Goal: Information Seeking & Learning: Learn about a topic

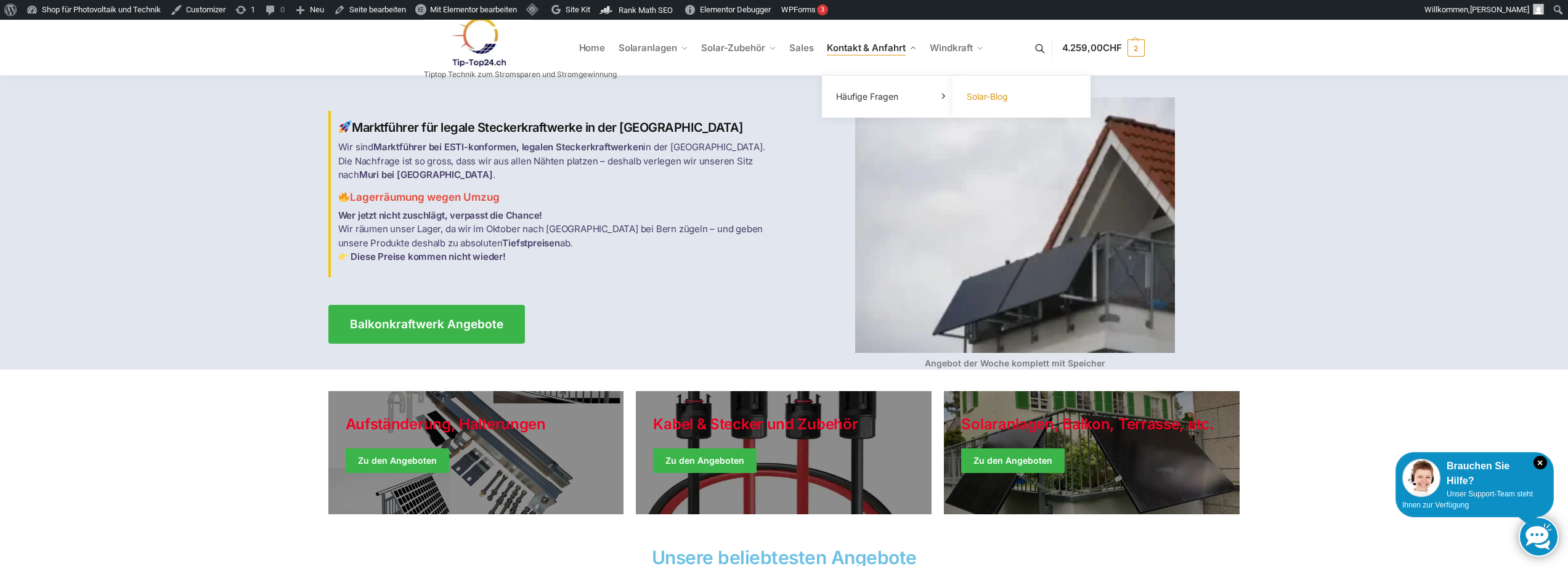
click at [982, 97] on span "Solar-Blog" at bounding box center [987, 96] width 41 height 11
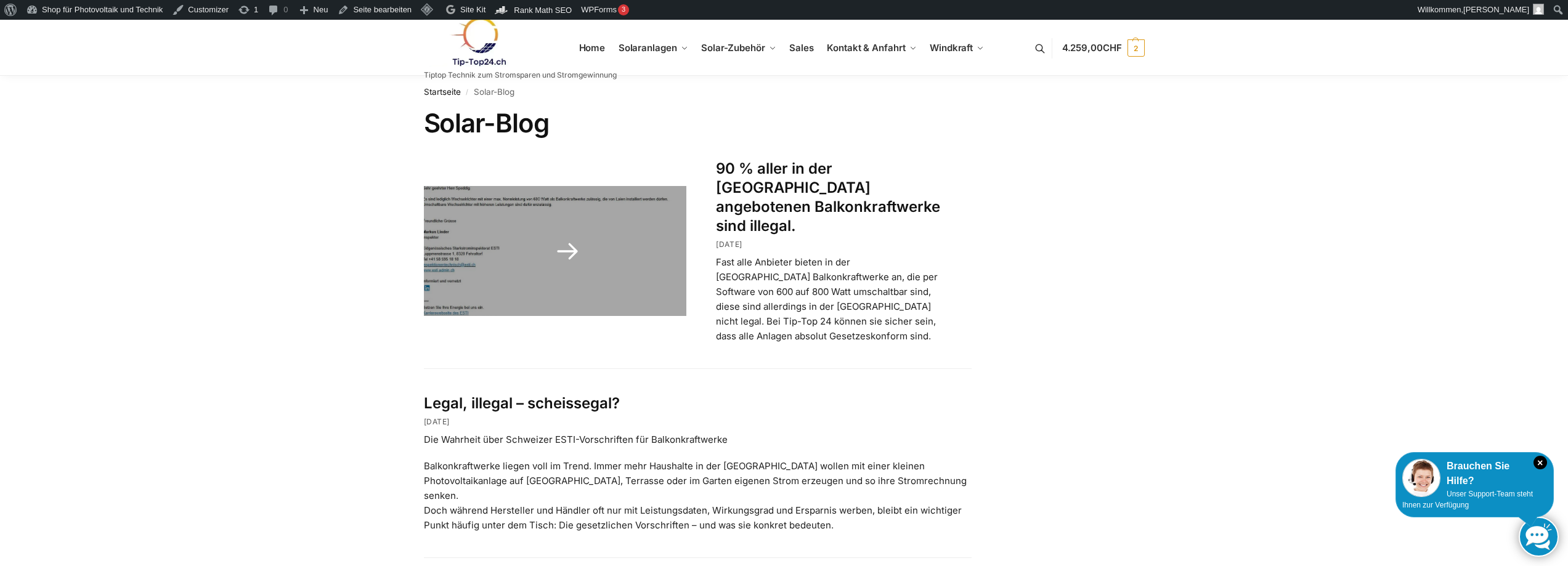
click at [803, 183] on link "90 % aller in der Schweiz angebotenen Balkonkraftwerke sind illegal." at bounding box center [828, 197] width 224 height 76
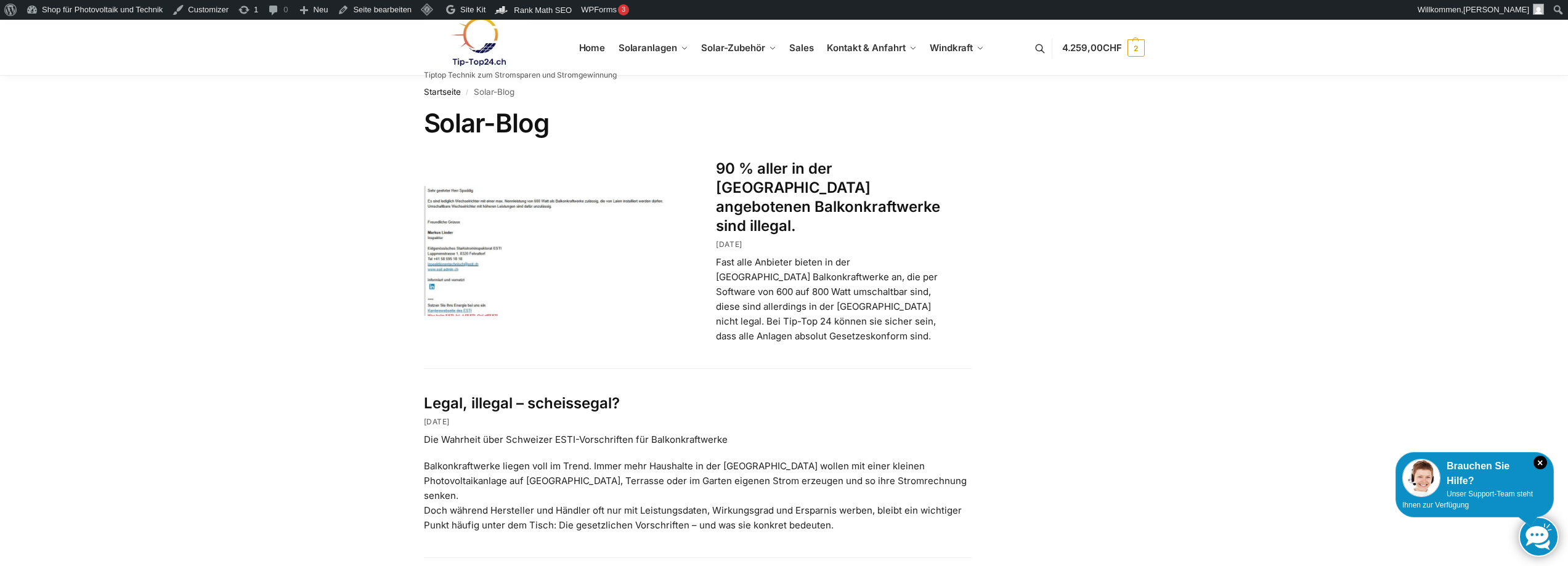
click at [535, 394] on link "Legal, illegal – scheissegal?" at bounding box center [522, 403] width 196 height 18
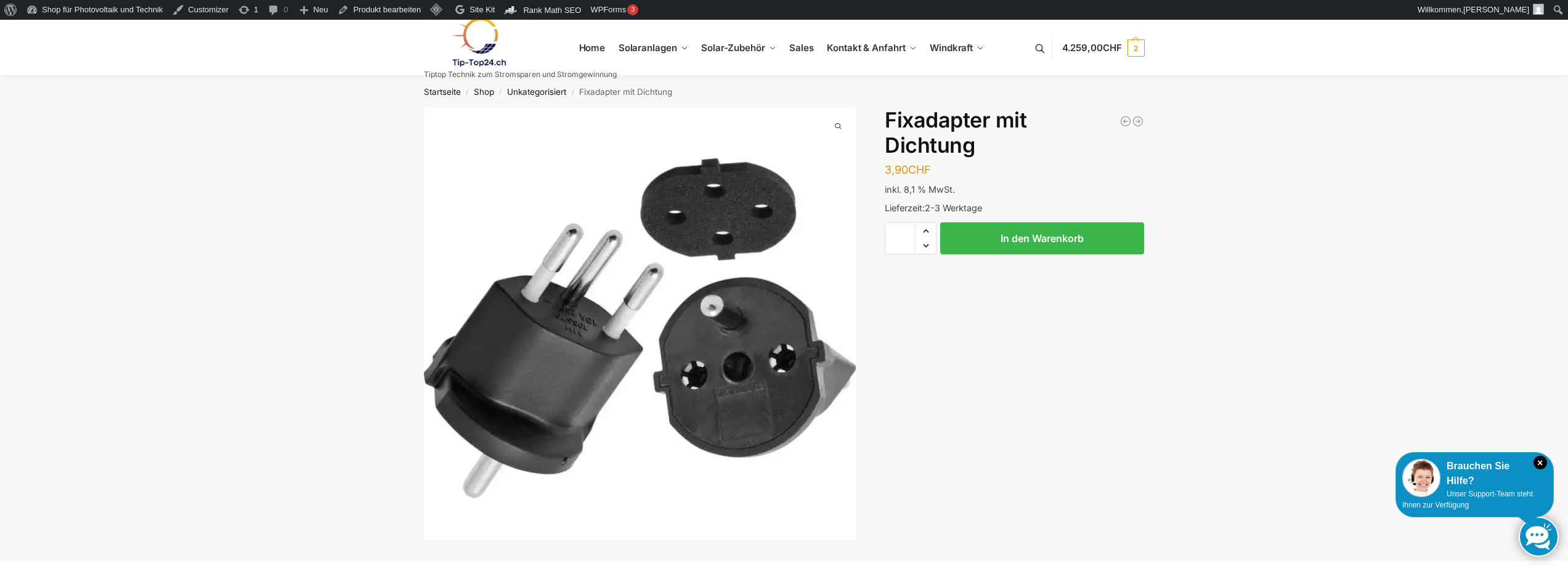
click at [509, 32] on img at bounding box center [478, 42] width 108 height 50
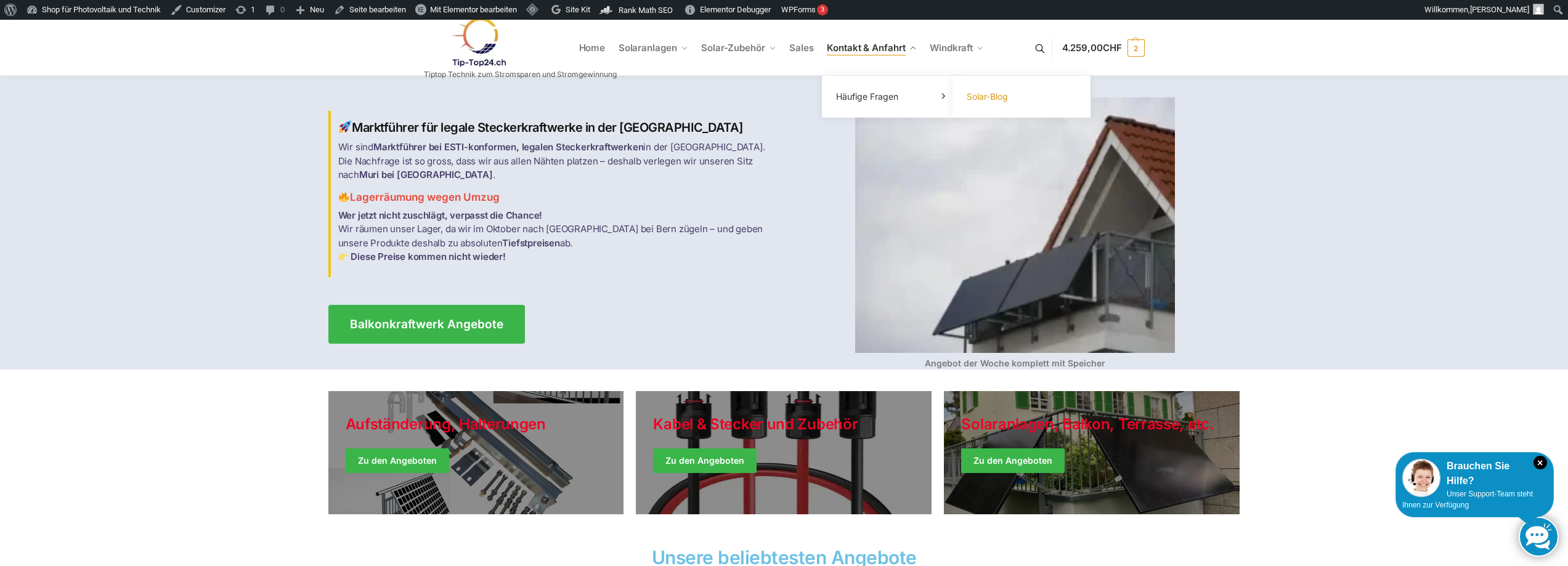
click at [996, 94] on span "Solar-Blog" at bounding box center [987, 96] width 41 height 11
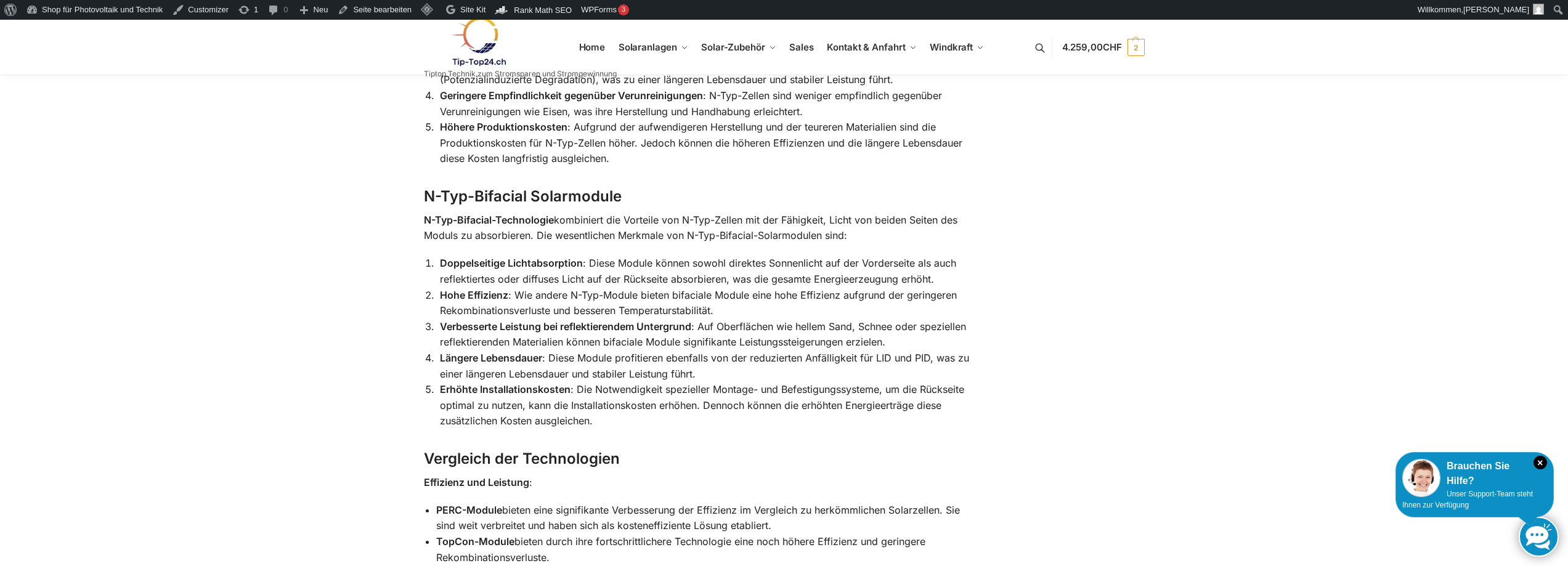
scroll to position [650, 0]
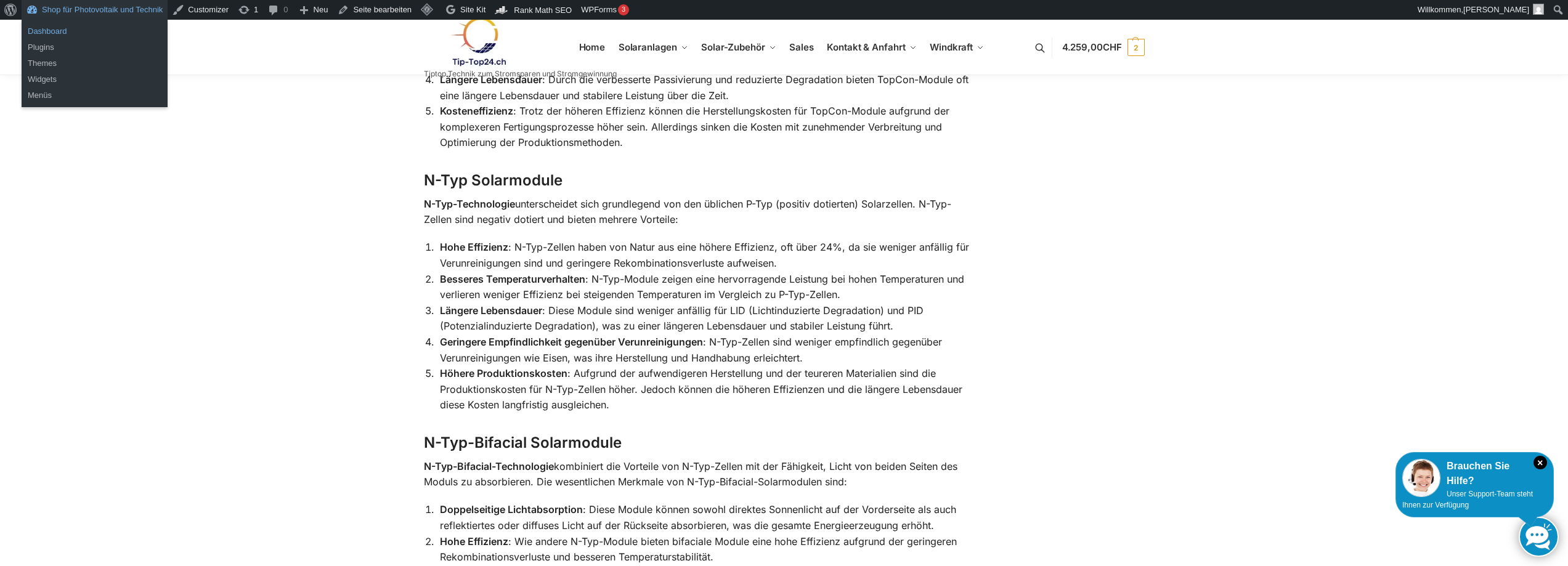
click at [46, 29] on link "Dashboard" at bounding box center [94, 31] width 146 height 16
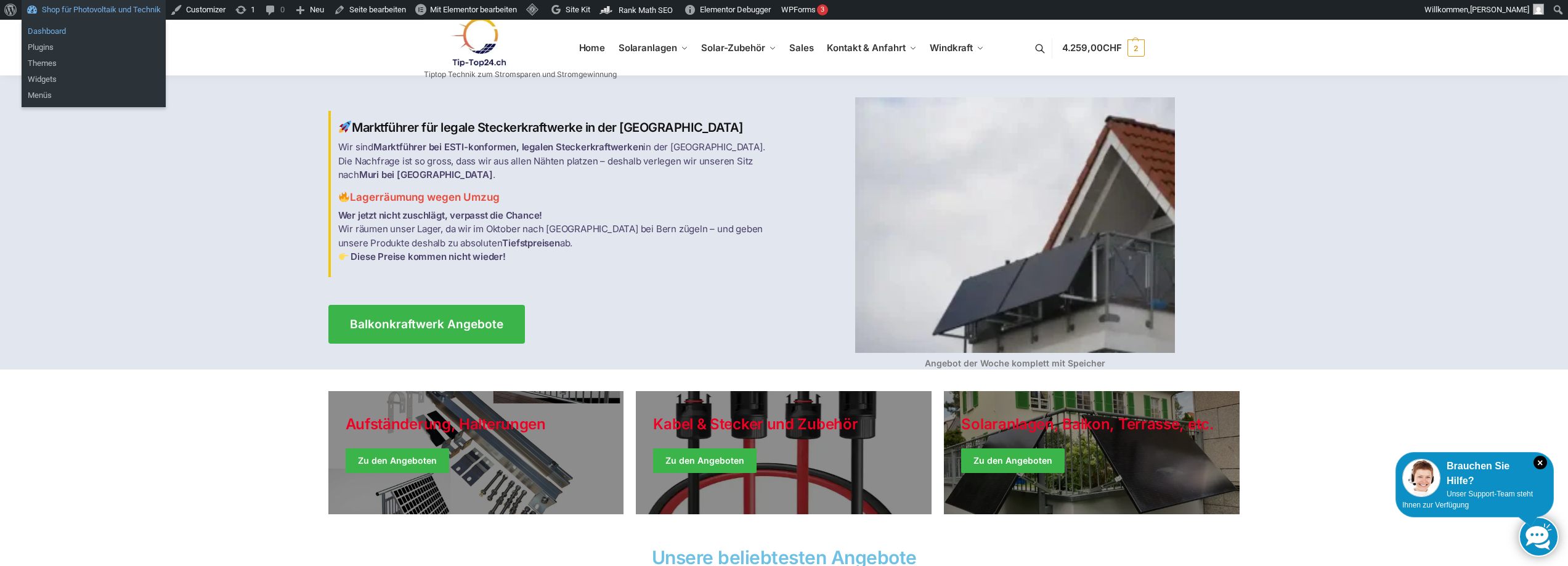
click at [45, 29] on link "Dashboard" at bounding box center [94, 31] width 144 height 16
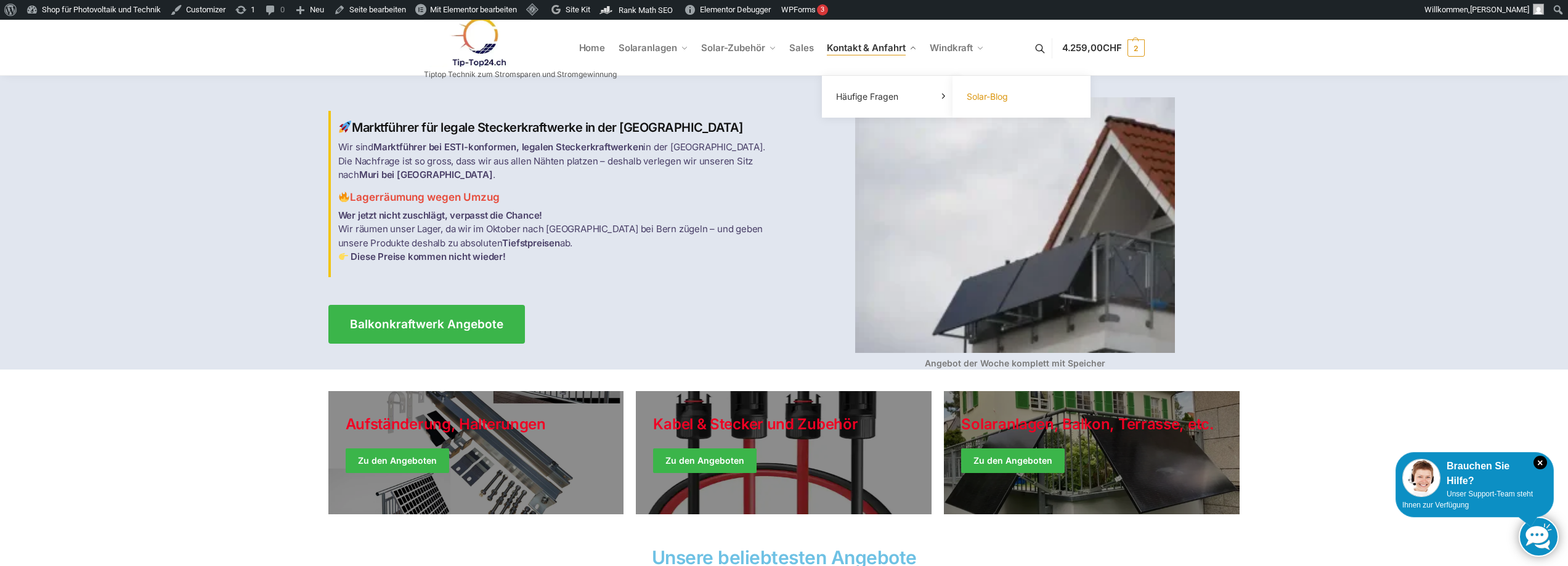
click at [1002, 95] on span "Solar-Blog" at bounding box center [987, 96] width 41 height 11
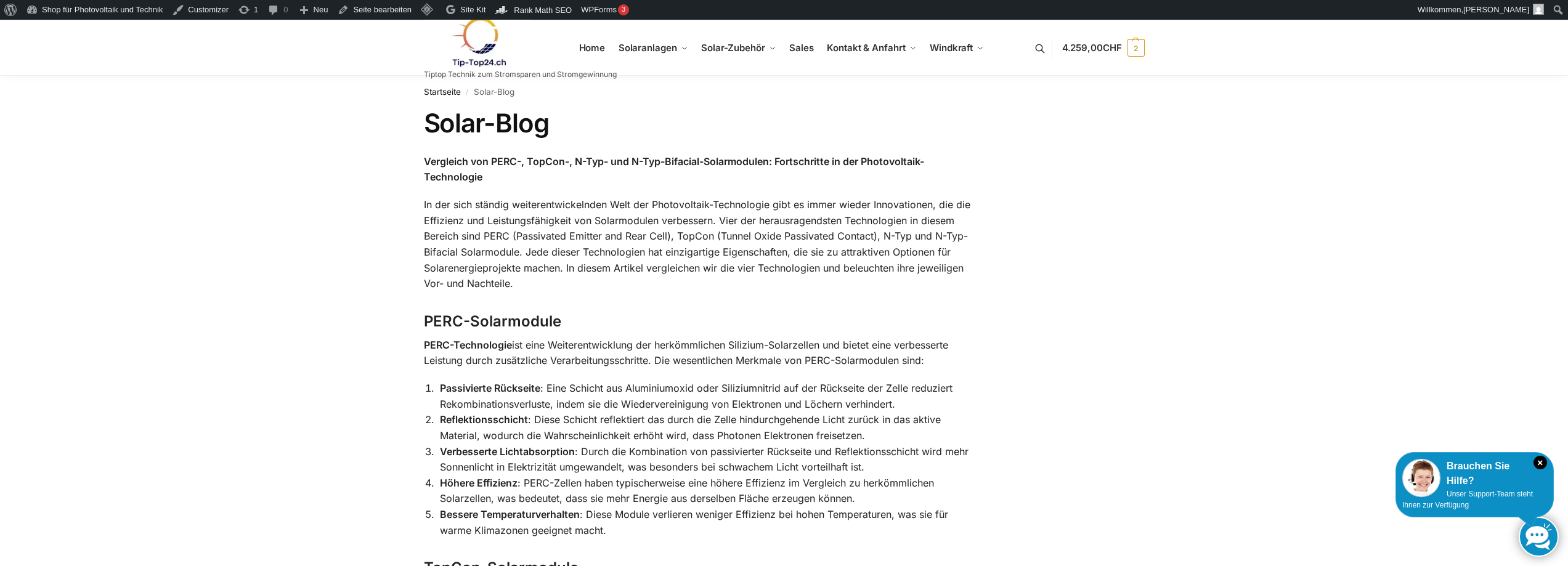
click at [497, 91] on nav "Startseite / Solar-Blog" at bounding box center [784, 92] width 721 height 32
click at [500, 90] on nav "Startseite / Solar-Blog" at bounding box center [784, 92] width 721 height 32
click at [447, 92] on link "Startseite" at bounding box center [442, 92] width 37 height 10
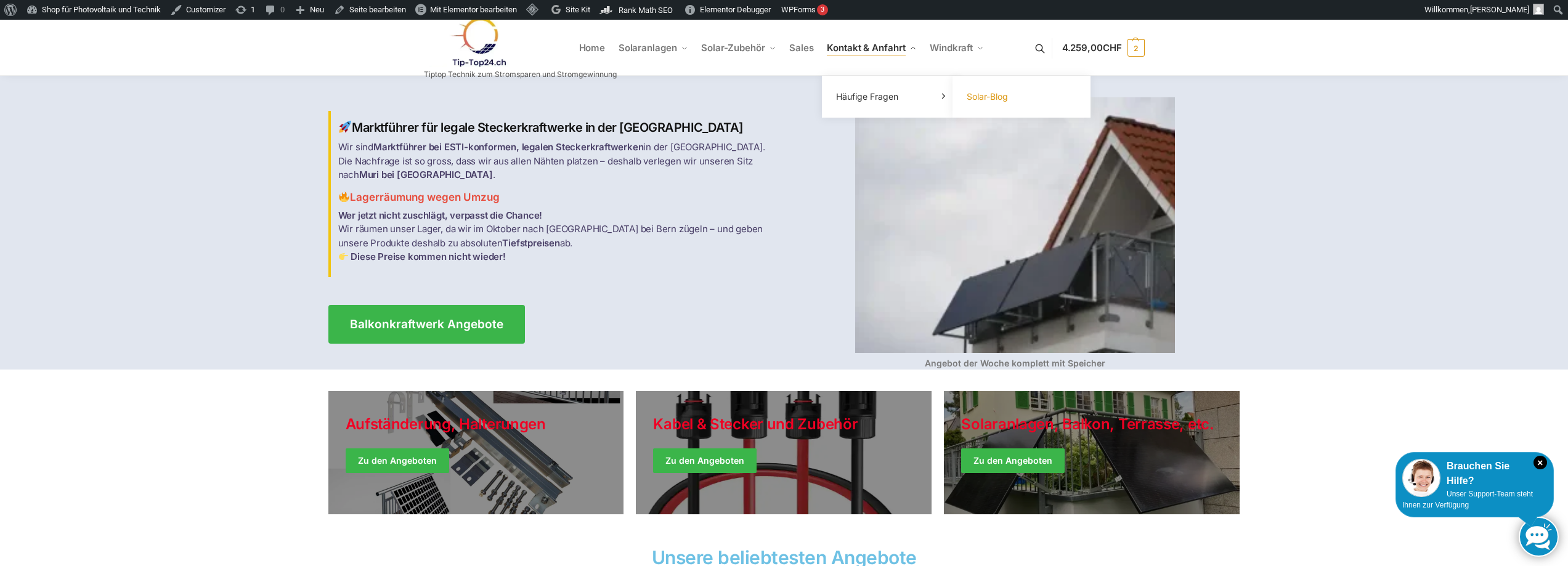
click at [994, 100] on span "Solar-Blog" at bounding box center [987, 96] width 41 height 11
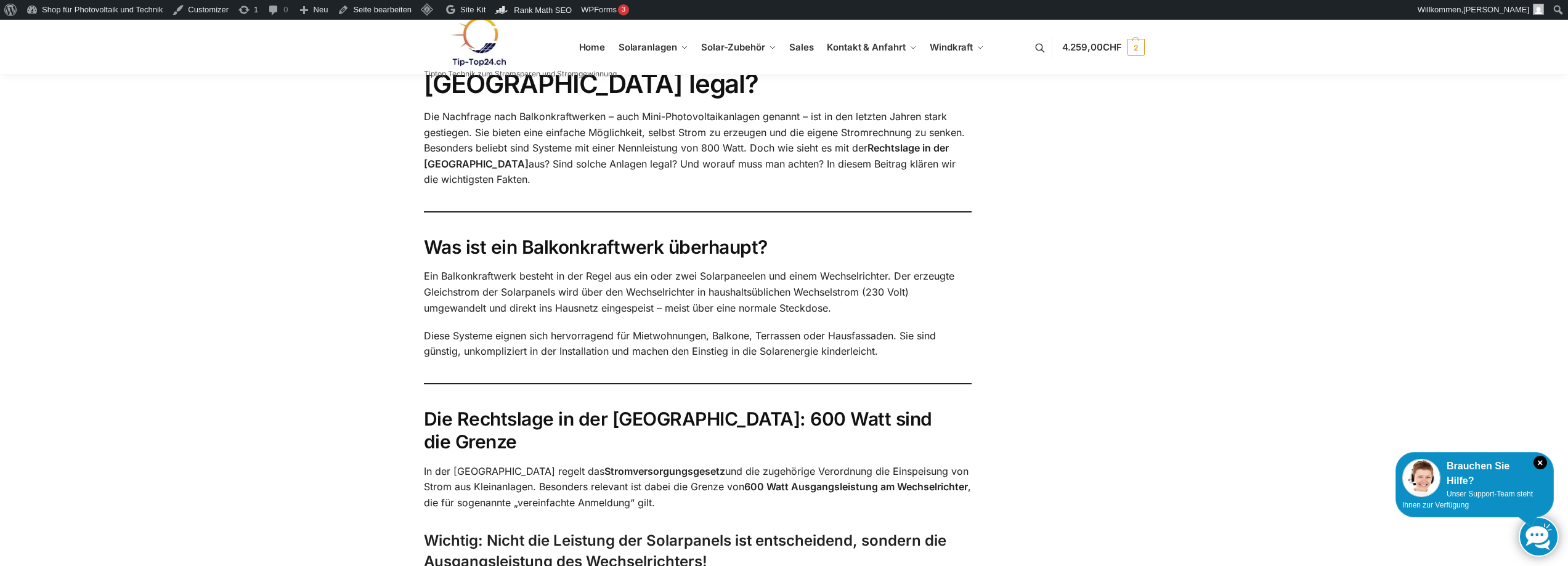
scroll to position [1389, 0]
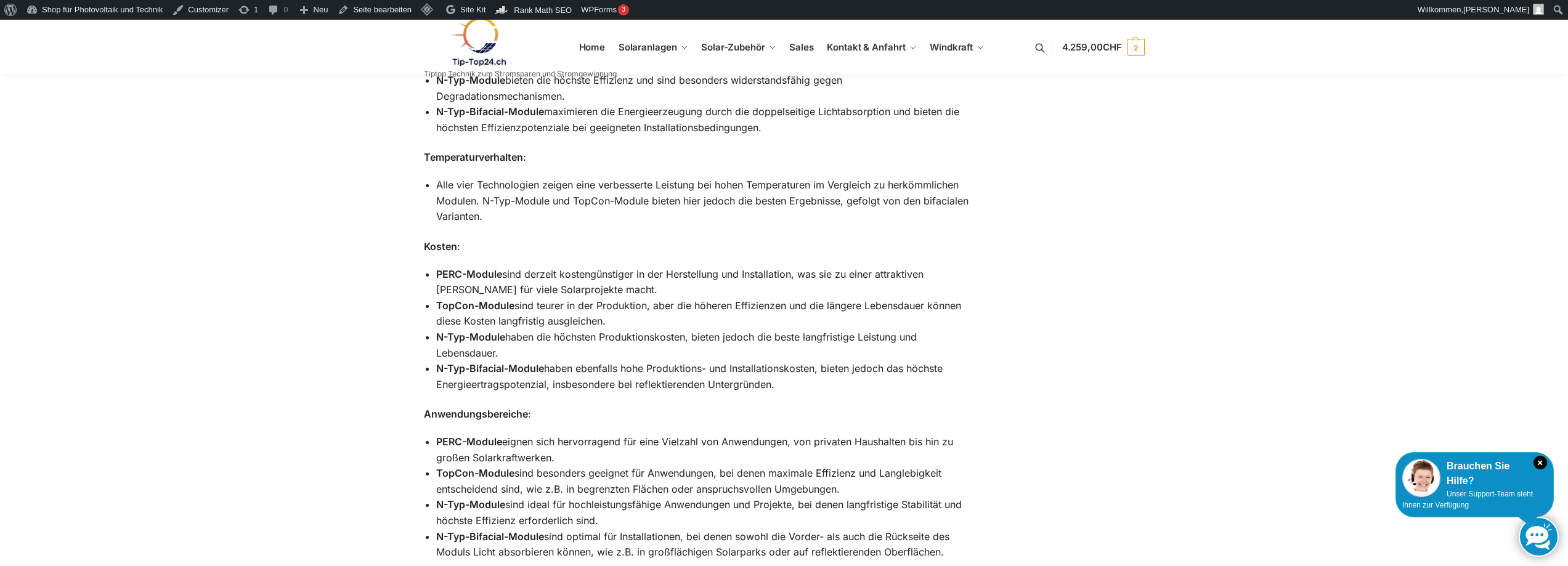
scroll to position [650, 0]
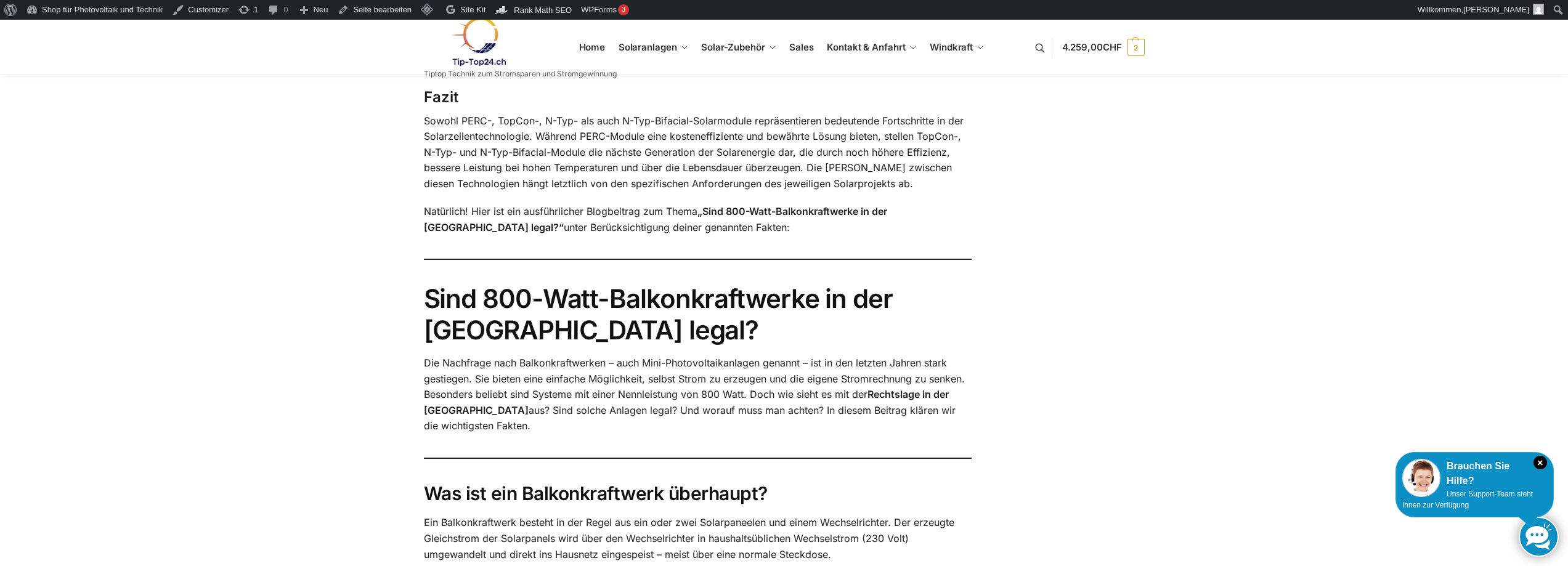
scroll to position [1636, 0]
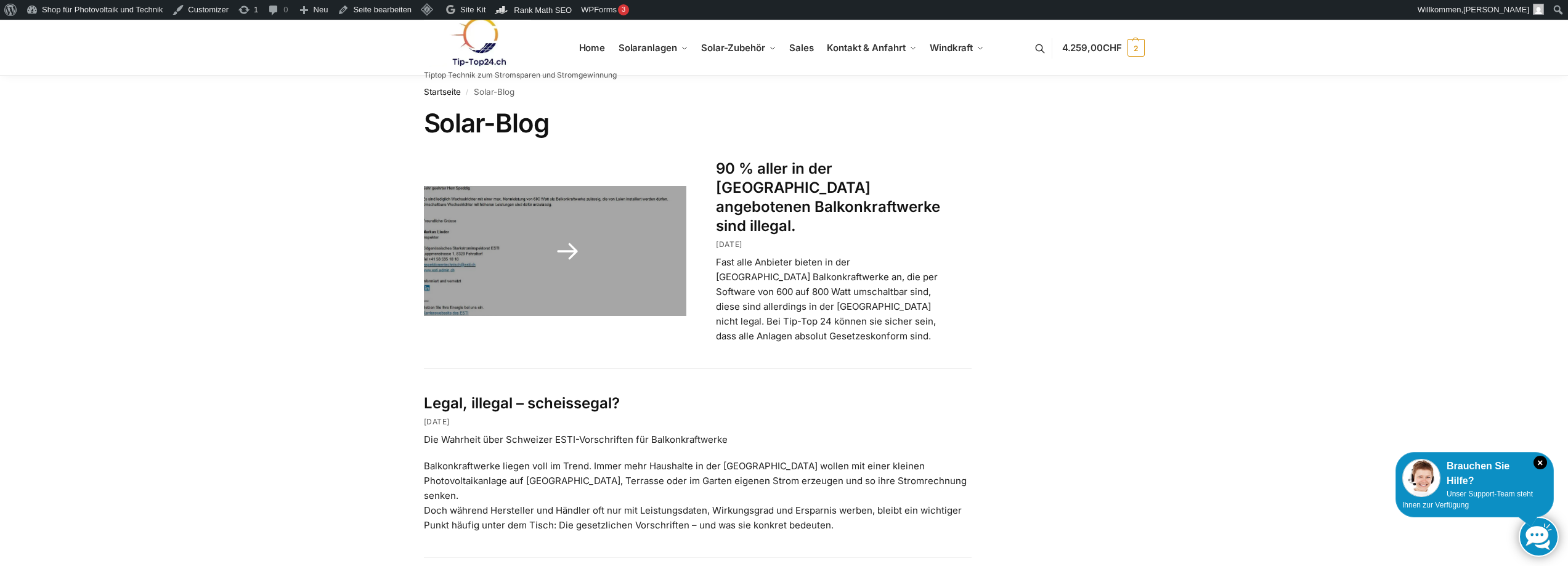
click at [779, 180] on link "90 % aller in der [GEOGRAPHIC_DATA] angebotenen Balkonkraftwerke sind illegal." at bounding box center [828, 197] width 224 height 76
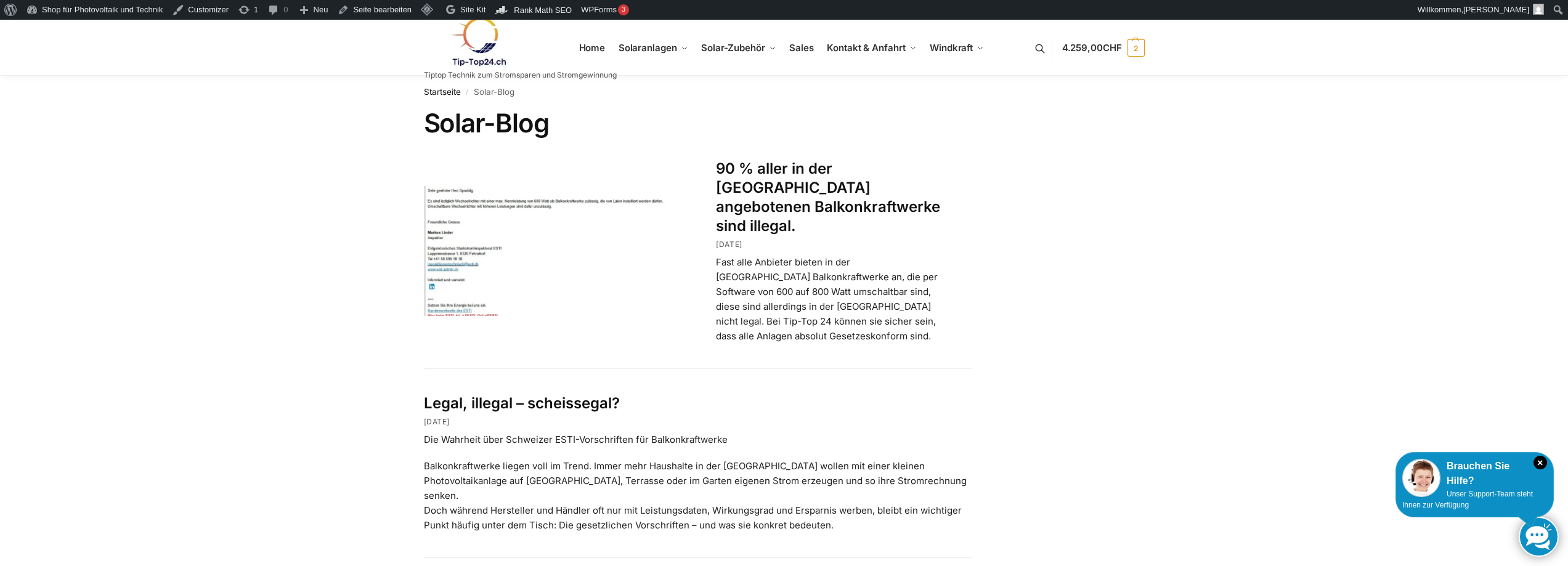
click at [535, 394] on link "Legal, illegal – scheissegal?" at bounding box center [522, 403] width 196 height 18
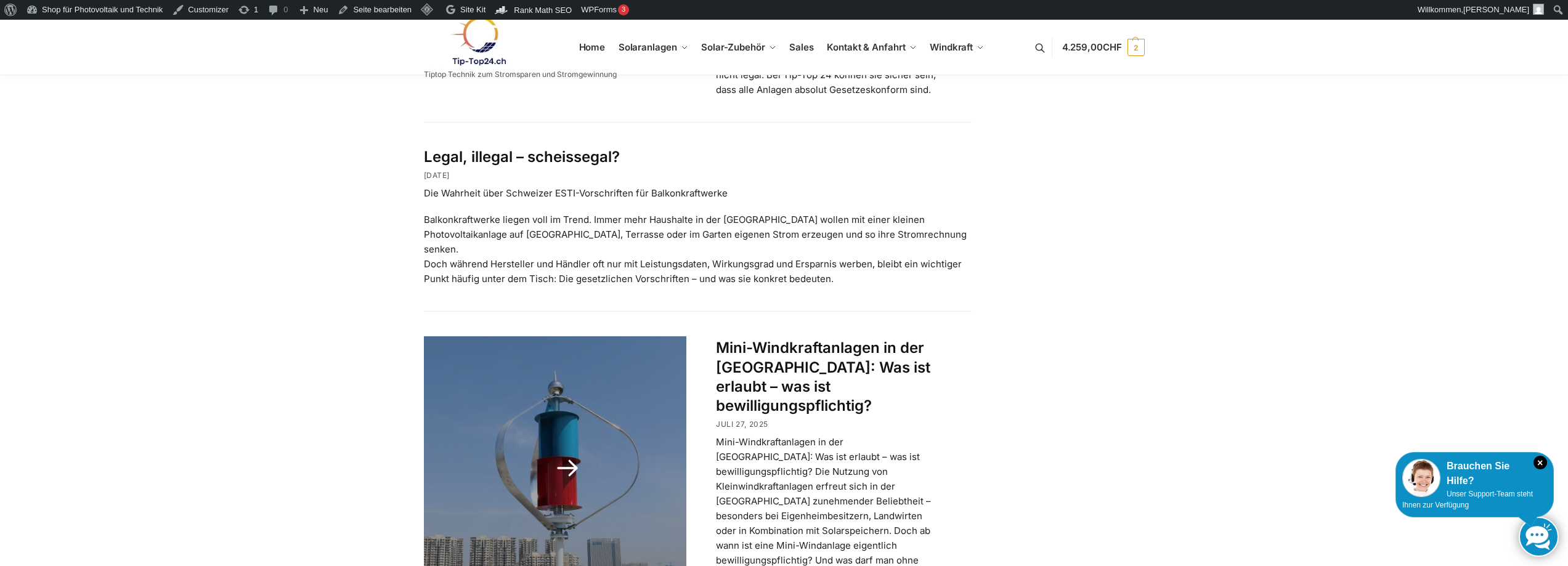
click at [793, 352] on link "Mini-Windkraftanlagen in der [GEOGRAPHIC_DATA]: Was ist erlaubt – was ist bewil…" at bounding box center [823, 376] width 214 height 76
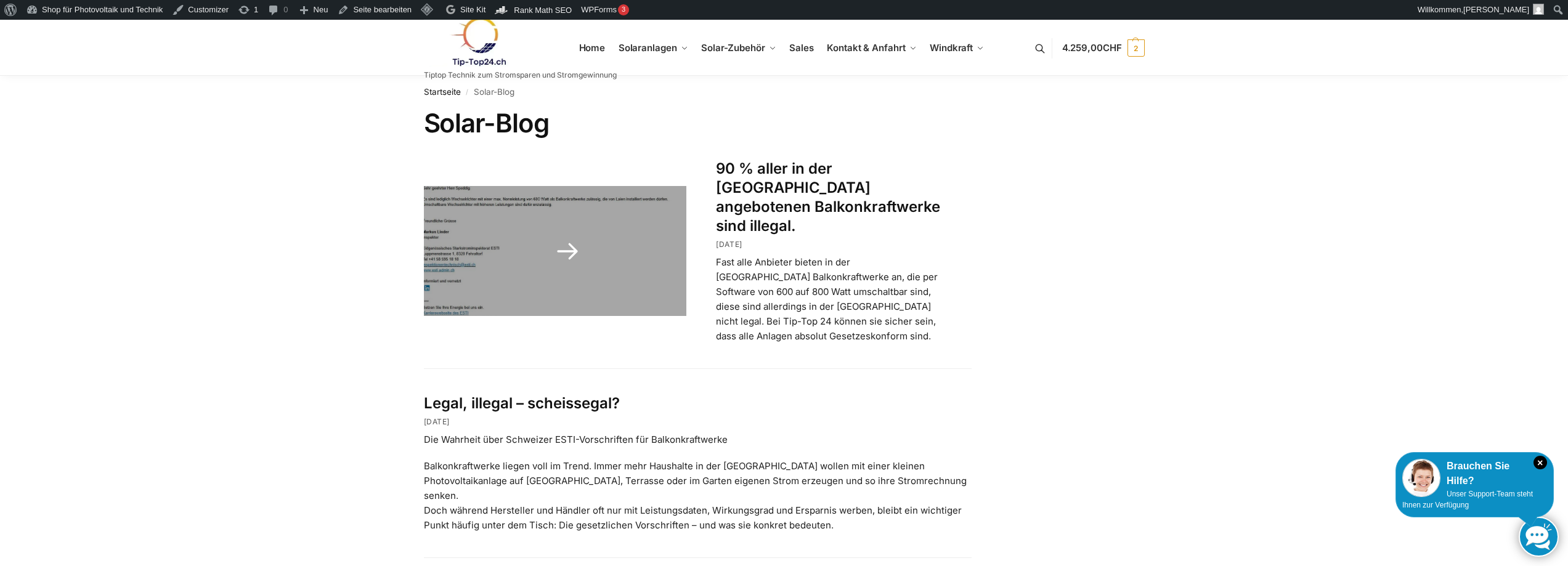
click at [816, 172] on link "90 % aller in der [GEOGRAPHIC_DATA] angebotenen Balkonkraftwerke sind illegal." at bounding box center [828, 197] width 224 height 76
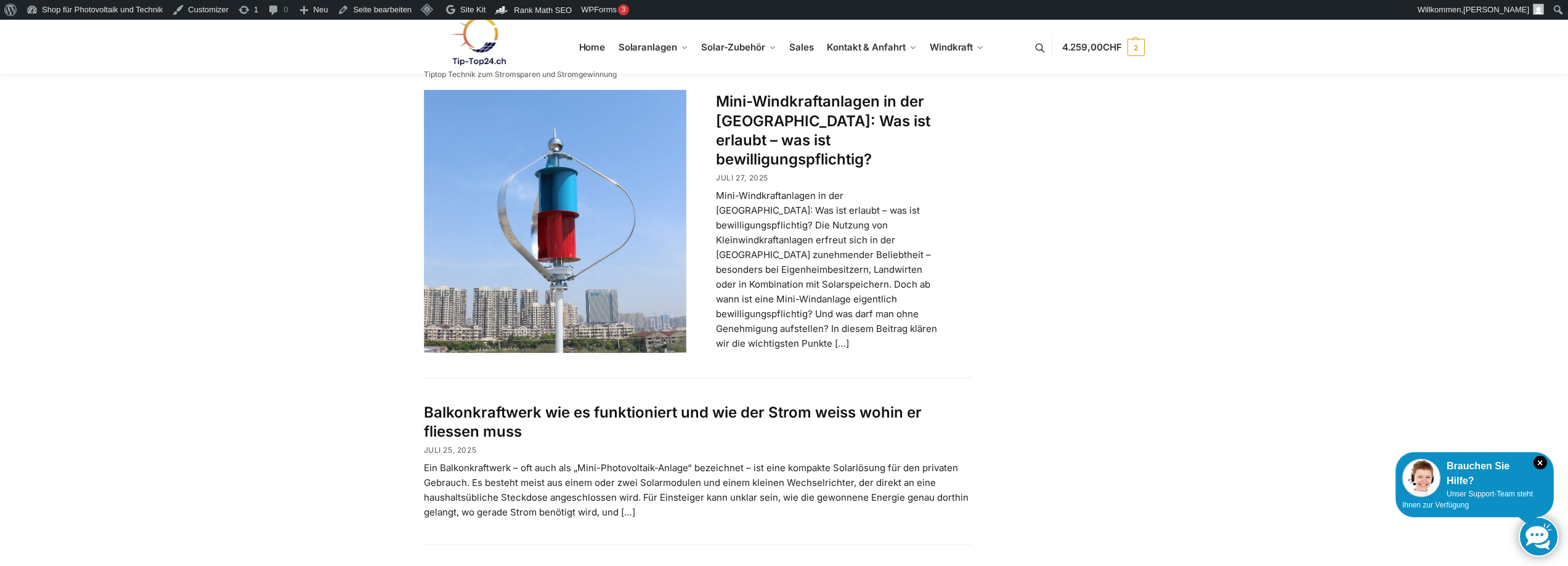
scroll to position [740, 0]
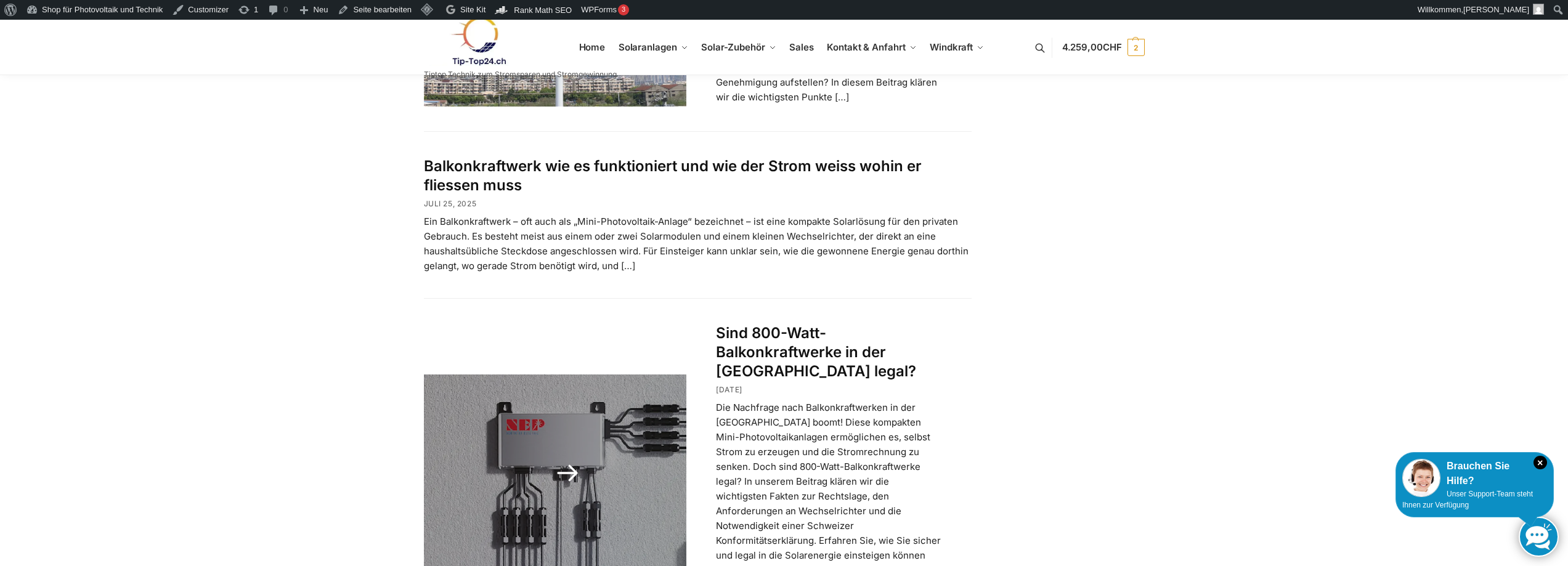
click at [745, 330] on link "Sind 800-Watt-Balkonkraftwerke in der [GEOGRAPHIC_DATA] legal?" at bounding box center [816, 353] width 200 height 56
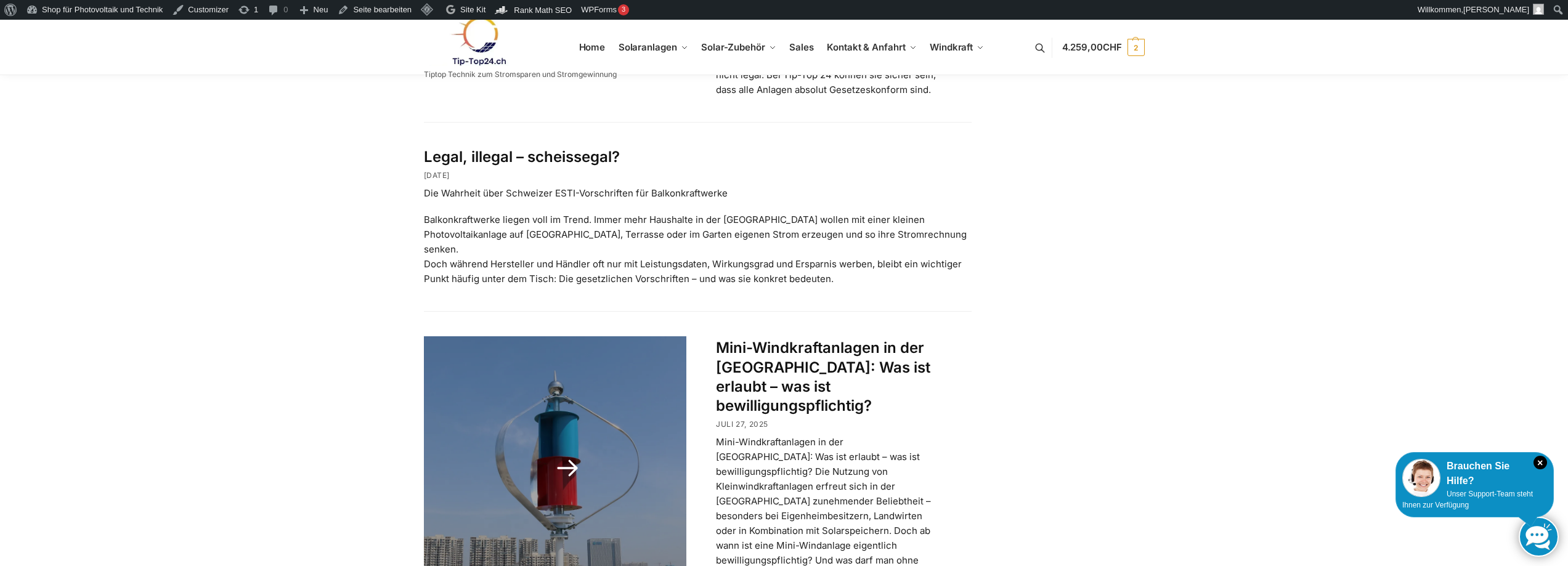
scroll to position [493, 0]
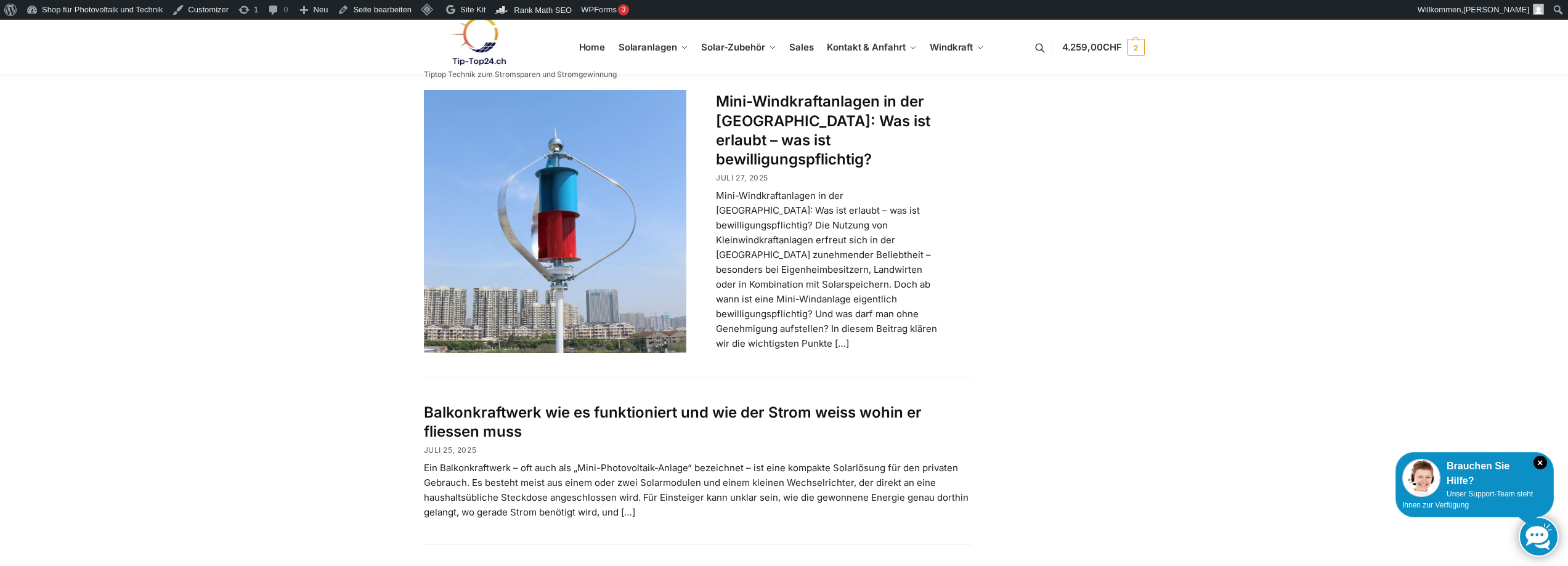
click at [643, 404] on link "Balkonkraftwerk wie es funktioniert und wie der Strom weiss wohin er fliessen m…" at bounding box center [673, 422] width 498 height 37
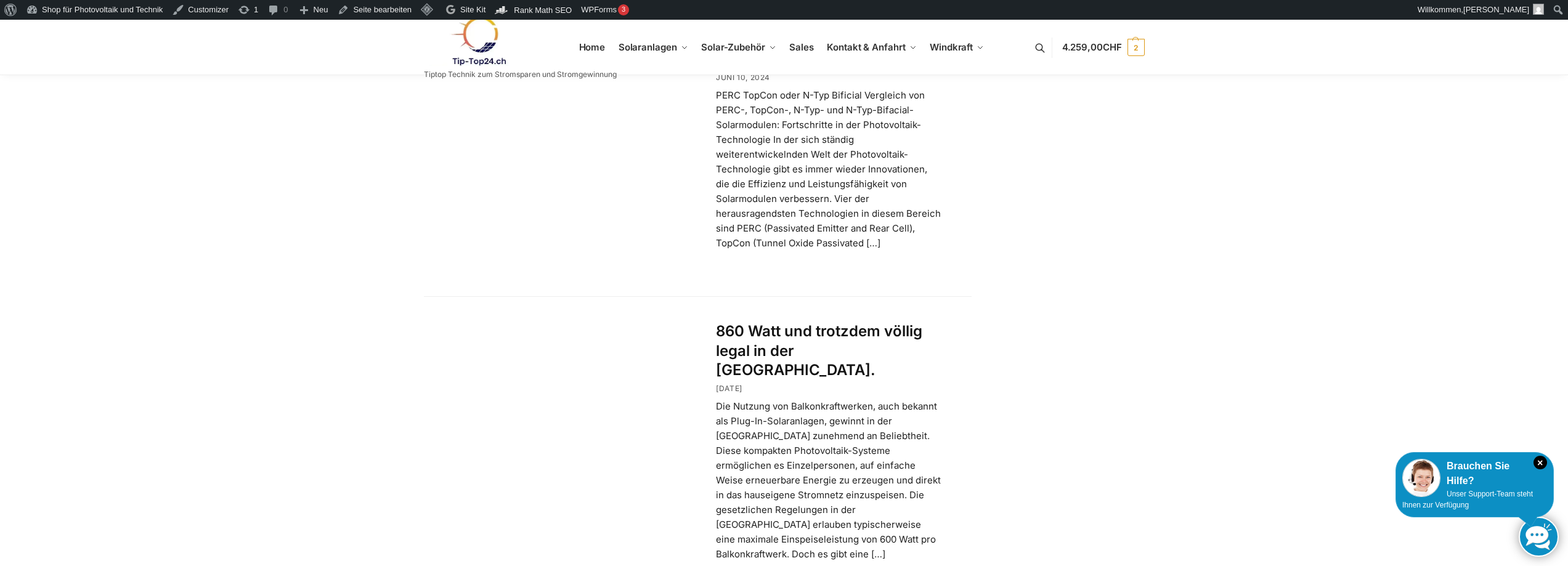
scroll to position [2219, 0]
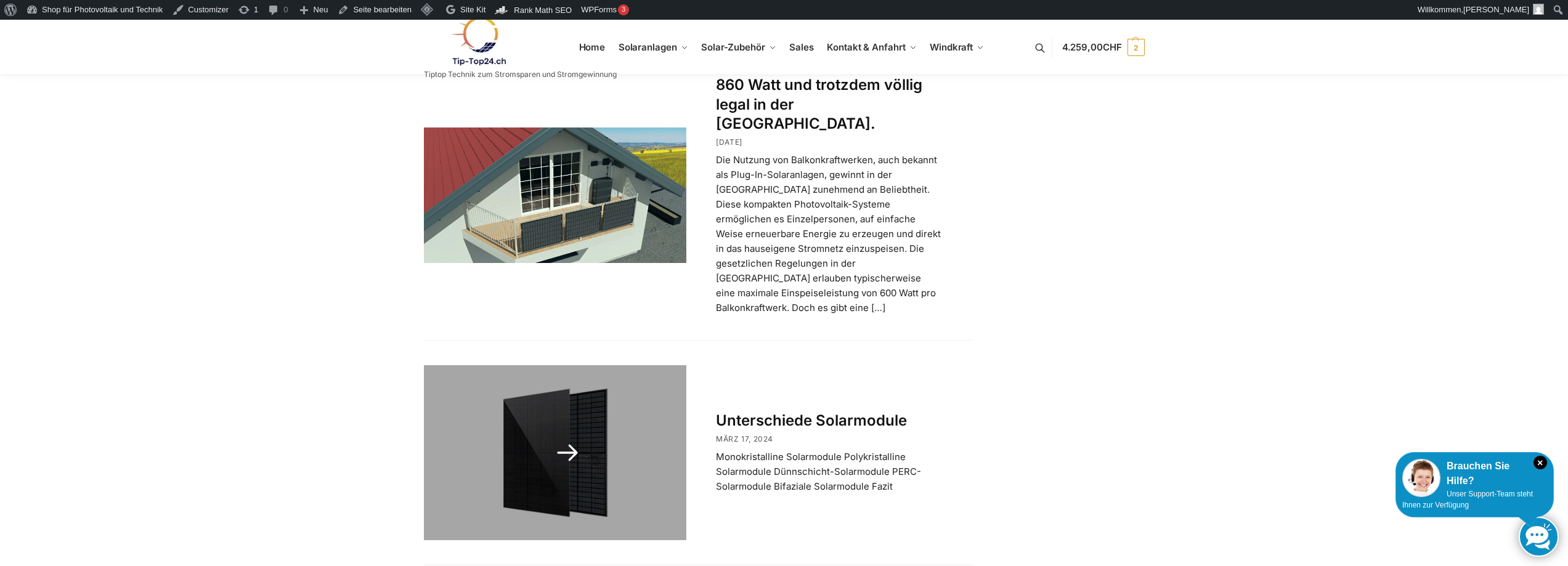
click at [789, 412] on link "Unterschiede Solarmodule" at bounding box center [811, 420] width 191 height 18
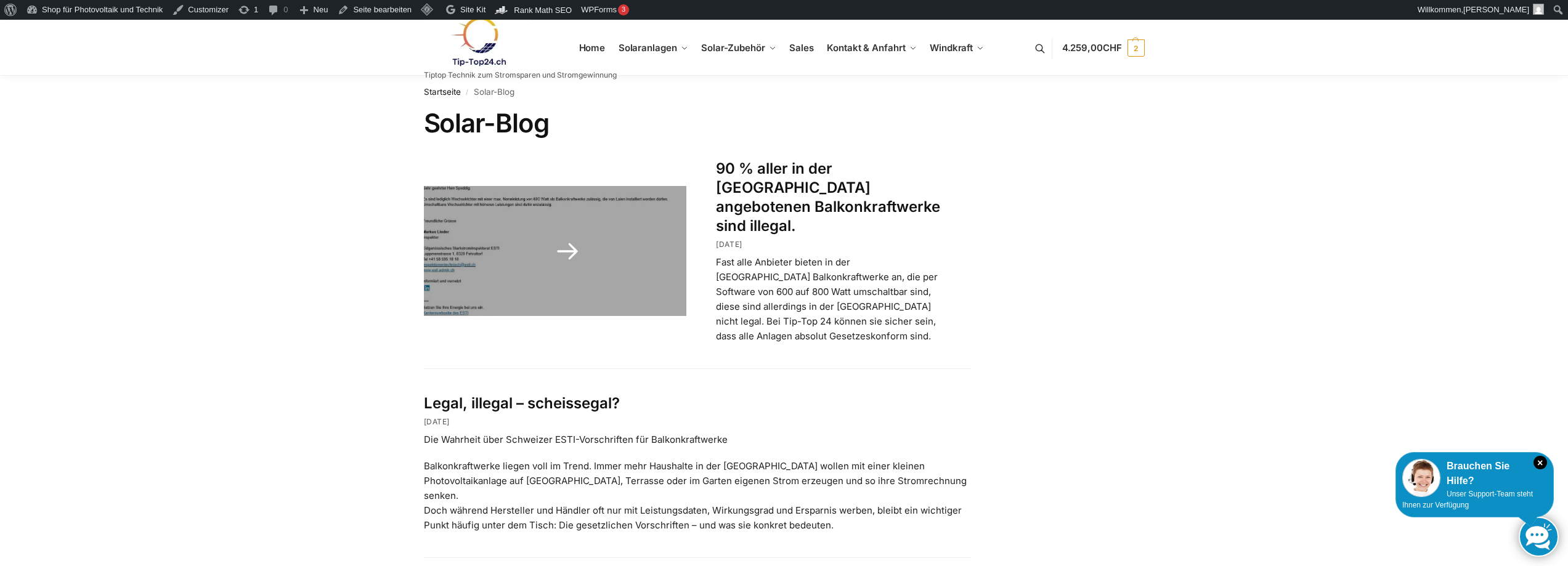
click at [820, 163] on link "90 % aller in der [GEOGRAPHIC_DATA] angebotenen Balkonkraftwerke sind illegal." at bounding box center [828, 197] width 224 height 76
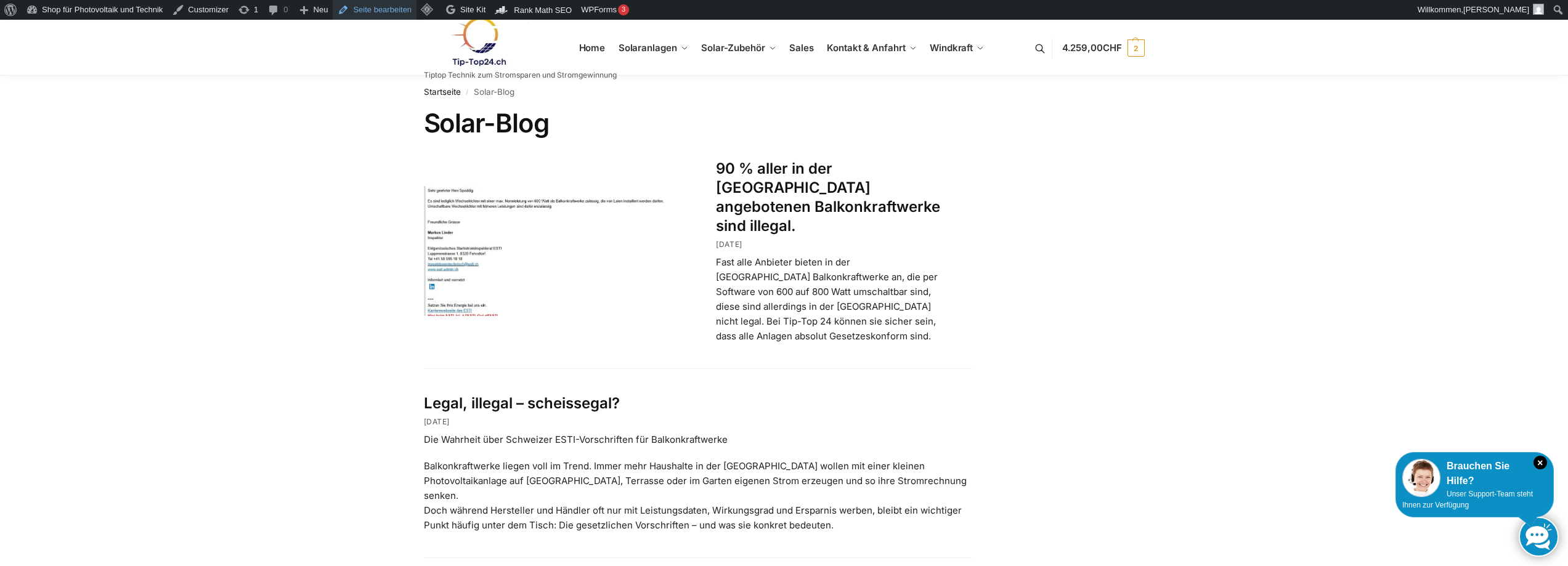
click at [381, 13] on link "Seite bearbeiten" at bounding box center [375, 9] width 84 height 19
